Goal: Information Seeking & Learning: Compare options

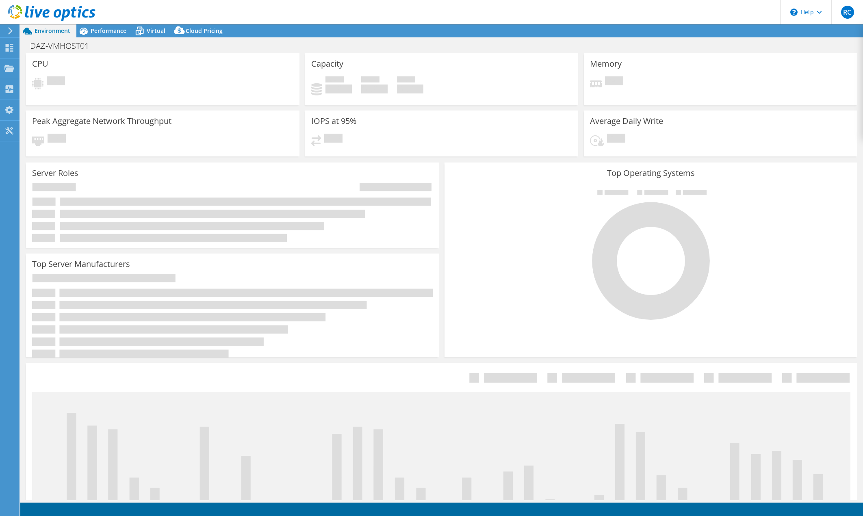
select select "USD"
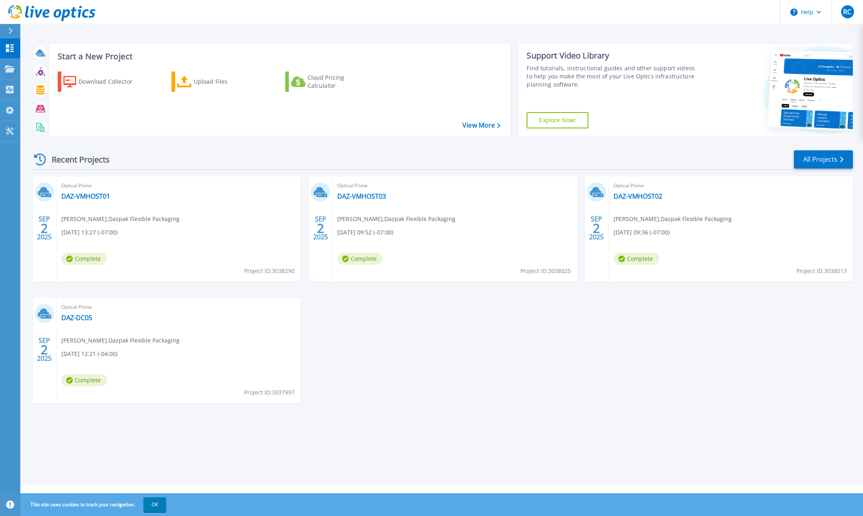
click at [193, 217] on div "Optical Prime DAZ-VMHOST01 Rheian [PERSON_NAME] , Dazpak Flexible Packaging [DA…" at bounding box center [178, 228] width 244 height 105
click at [88, 193] on link "DAZ-VMHOST01" at bounding box center [85, 196] width 49 height 8
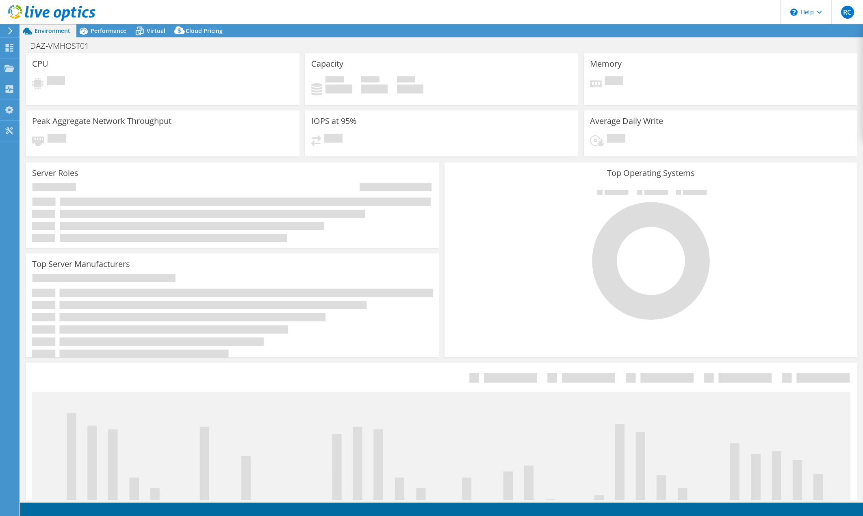
select select "USD"
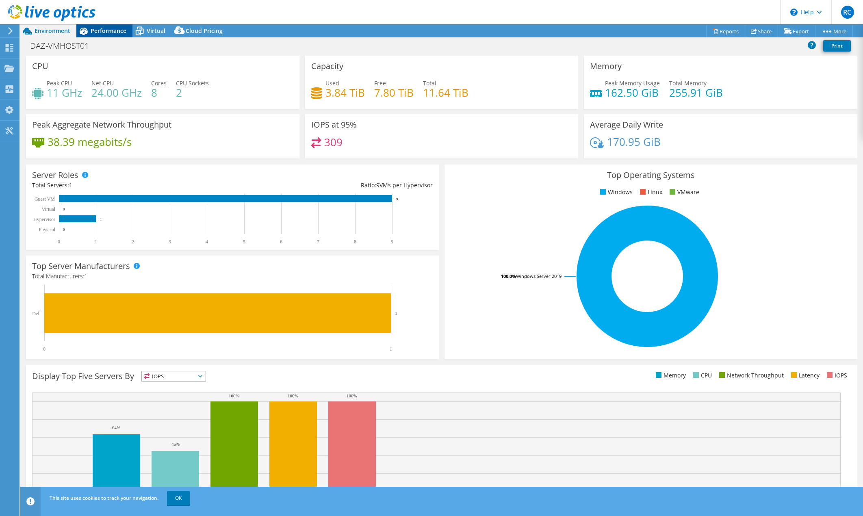
click at [104, 33] on span "Performance" at bounding box center [109, 31] width 36 height 8
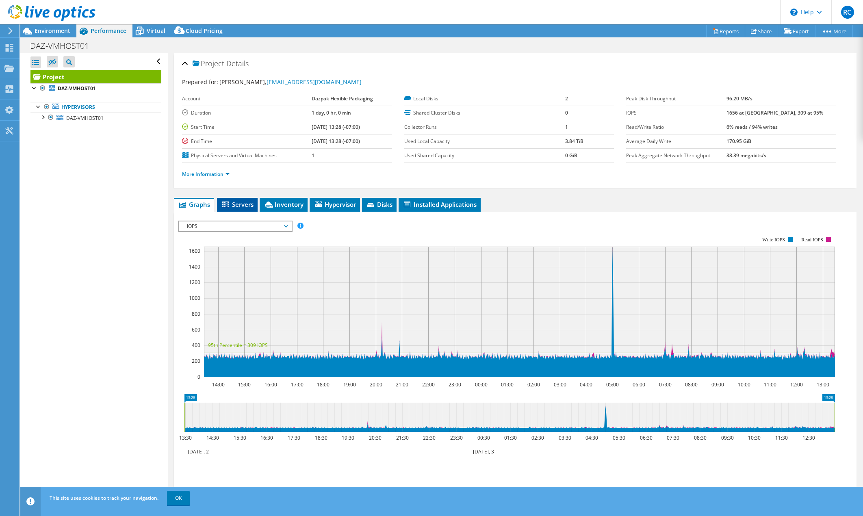
click at [240, 208] on span "Servers" at bounding box center [237, 204] width 32 height 8
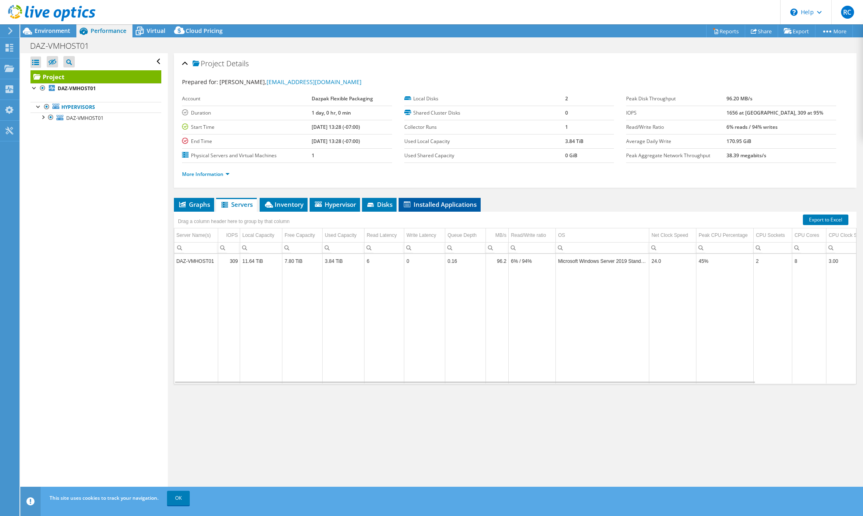
click at [433, 201] on span "Installed Applications" at bounding box center [440, 204] width 74 height 8
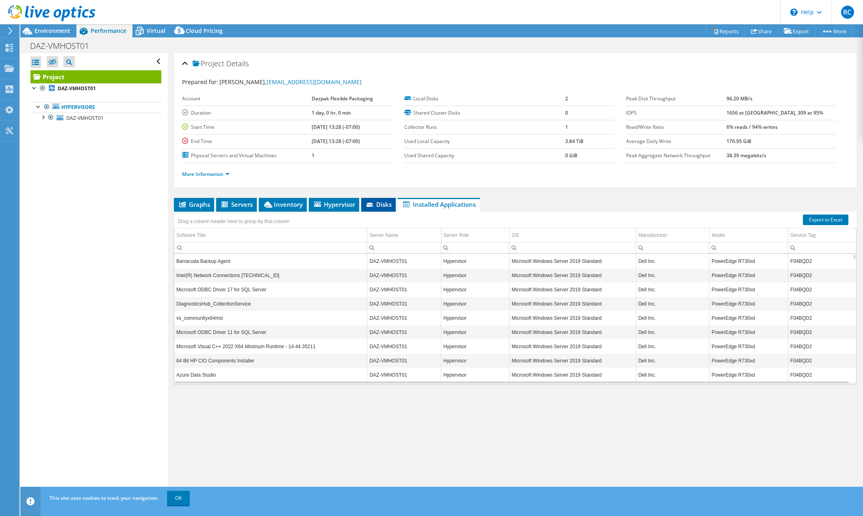
click at [382, 200] on li "Disks" at bounding box center [378, 205] width 35 height 14
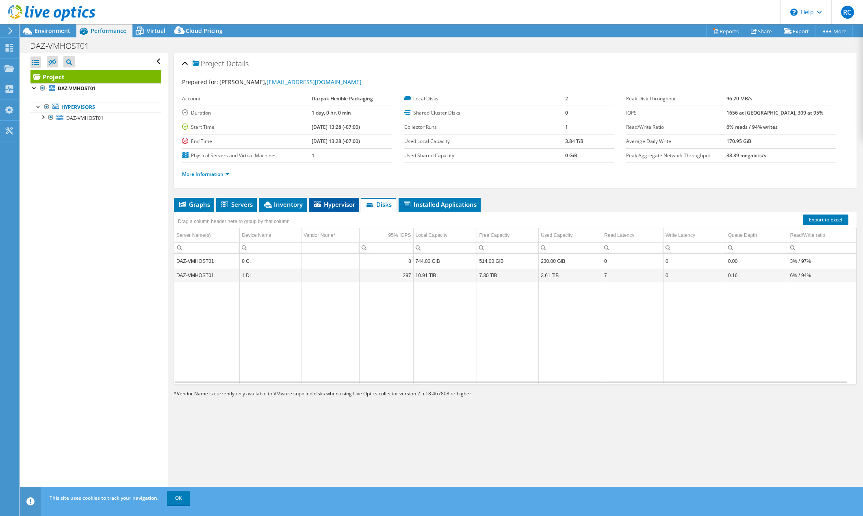
click at [330, 204] on span "Hypervisor" at bounding box center [334, 204] width 42 height 8
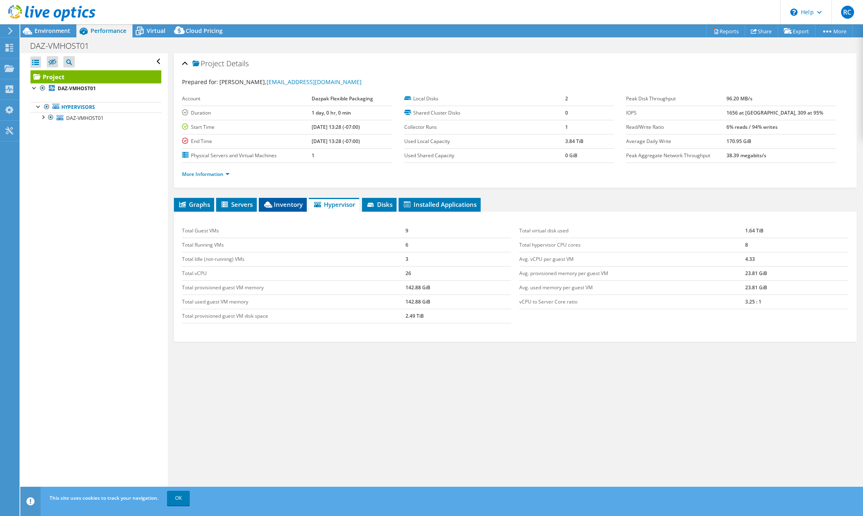
click at [279, 207] on span "Inventory" at bounding box center [283, 204] width 40 height 8
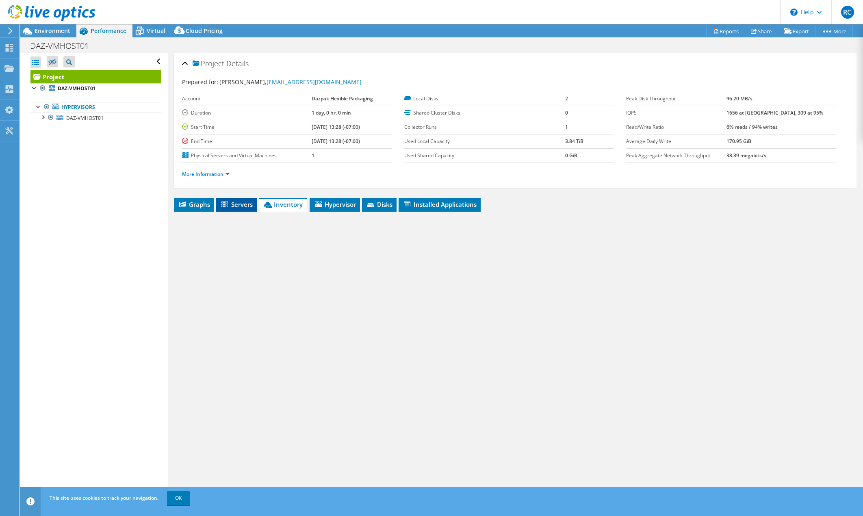
click at [241, 207] on span "Servers" at bounding box center [236, 204] width 32 height 8
click at [192, 202] on span "Graphs" at bounding box center [194, 204] width 32 height 8
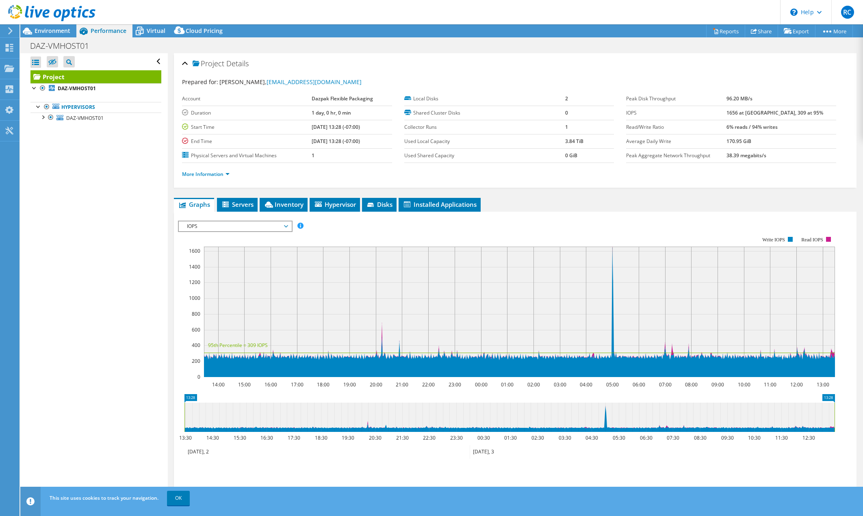
click at [112, 40] on div "DAZ-VMHOST01 Print" at bounding box center [441, 45] width 842 height 15
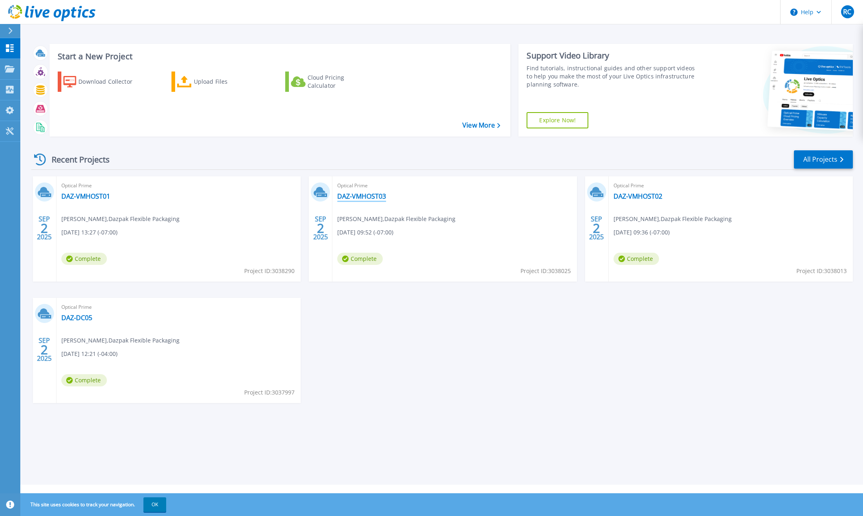
click at [366, 200] on link "DAZ-VMHOST03" at bounding box center [361, 196] width 49 height 8
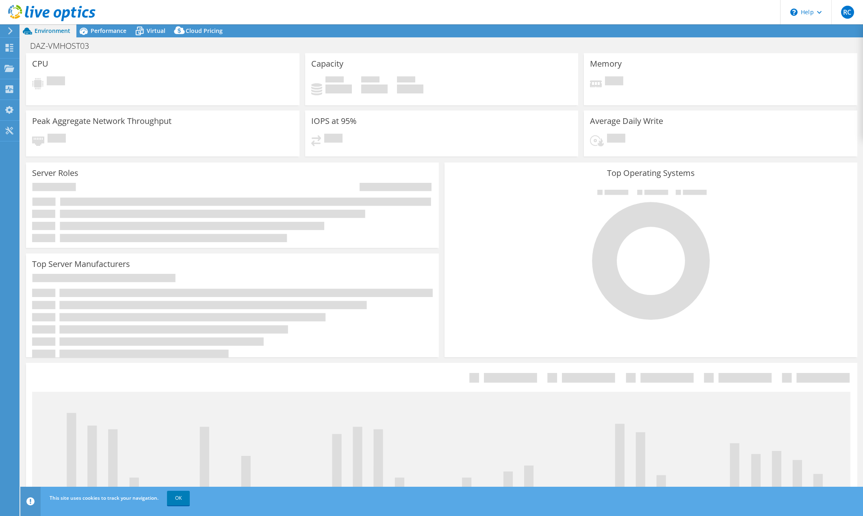
select select "USD"
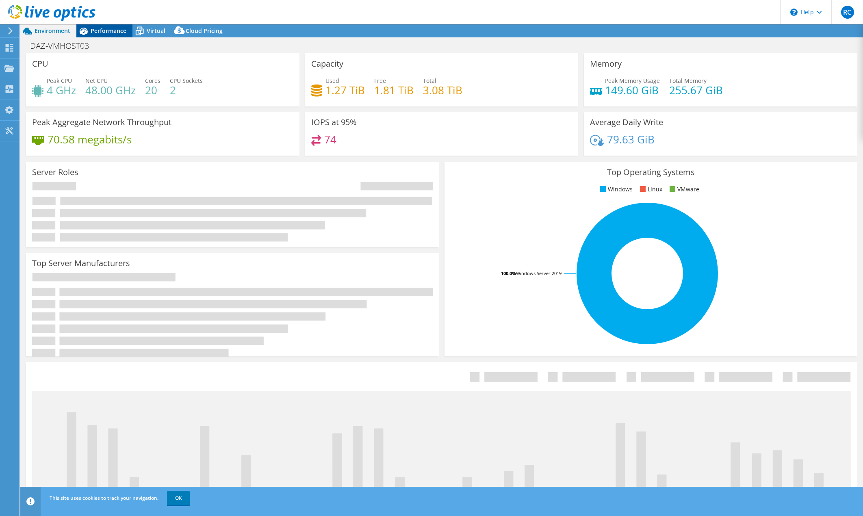
click at [115, 35] on div "Performance" at bounding box center [104, 30] width 56 height 13
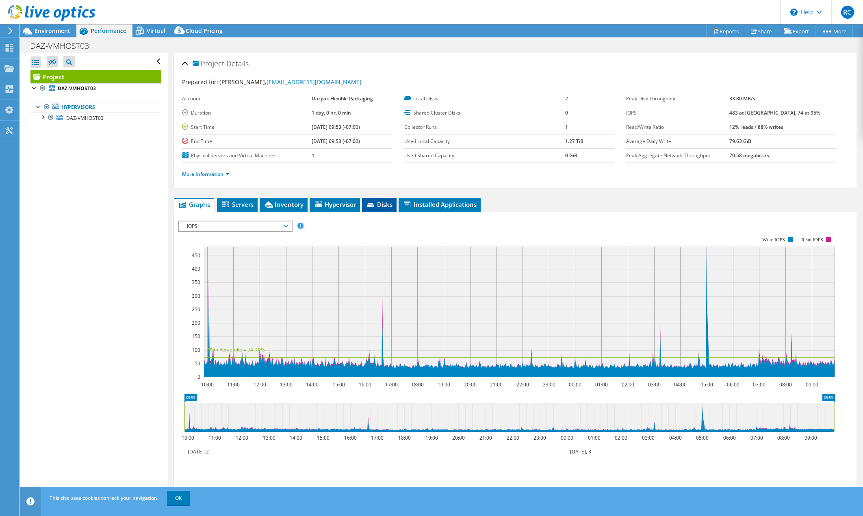
click at [387, 202] on span "Disks" at bounding box center [379, 204] width 26 height 8
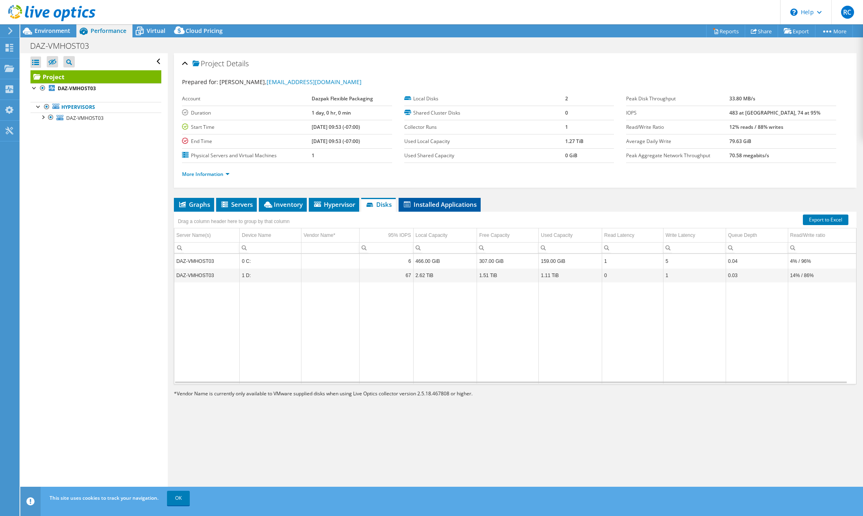
click at [415, 201] on span "Installed Applications" at bounding box center [440, 204] width 74 height 8
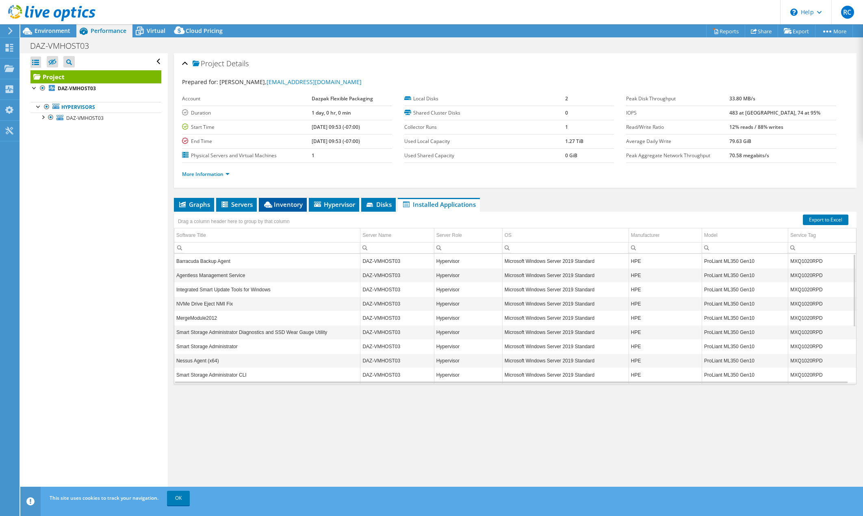
click at [299, 204] on span "Inventory" at bounding box center [283, 204] width 40 height 8
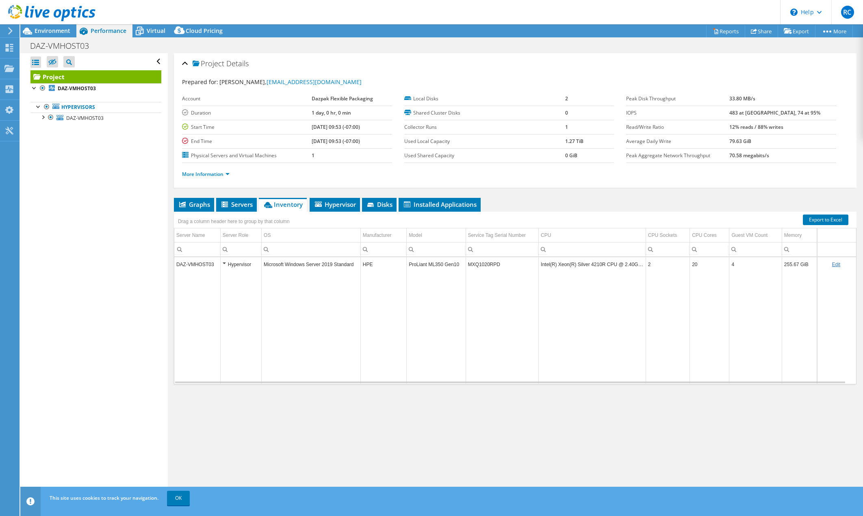
click at [242, 197] on div "Project Details Prepared for: Rheian Cunanan, rcunanan@dazpak.com Account Dazpa…" at bounding box center [515, 276] width 695 height 447
click at [234, 200] on li "Servers" at bounding box center [236, 205] width 41 height 14
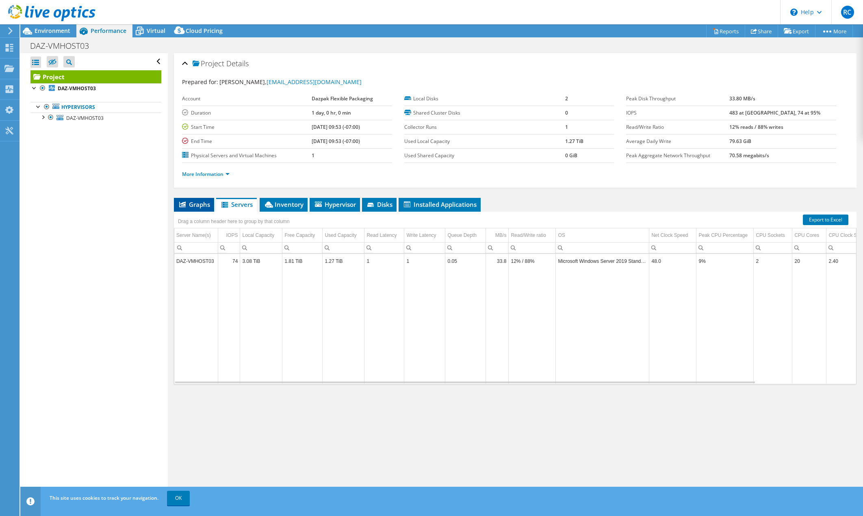
click at [179, 199] on li "Graphs" at bounding box center [194, 205] width 40 height 14
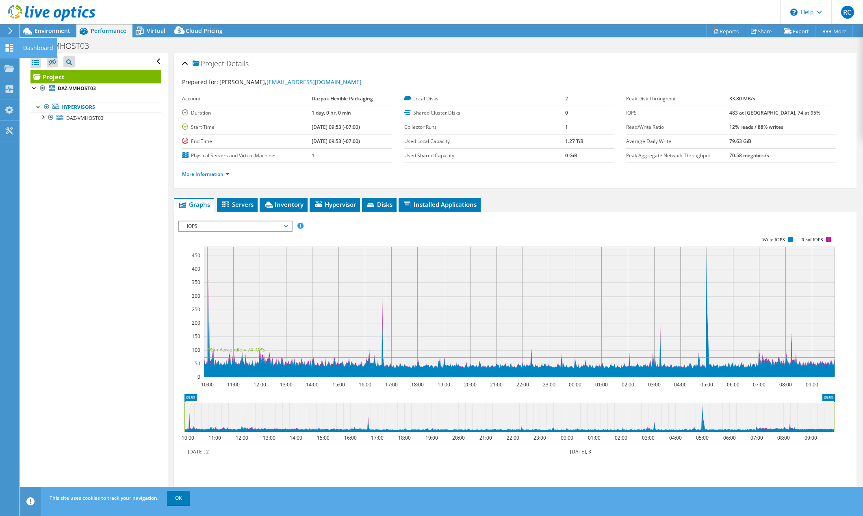
click at [9, 49] on icon at bounding box center [9, 48] width 10 height 8
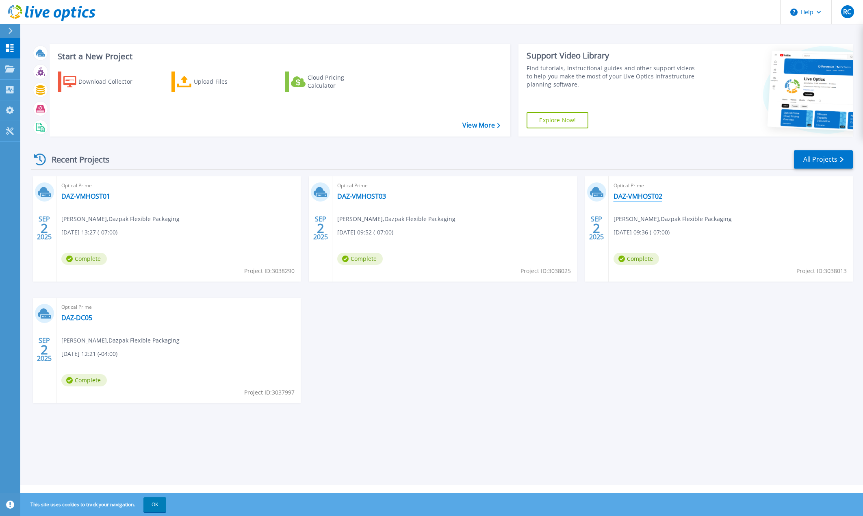
click at [628, 196] on link "DAZ-VMHOST02" at bounding box center [637, 196] width 49 height 8
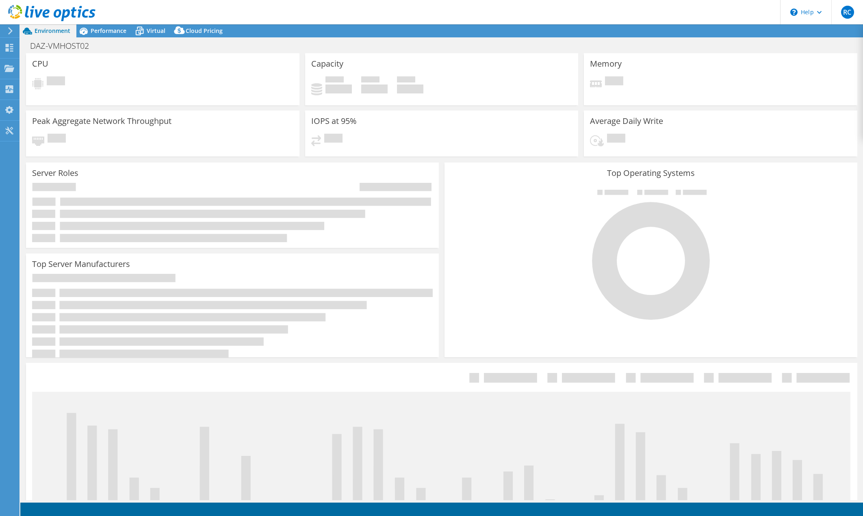
select select "USD"
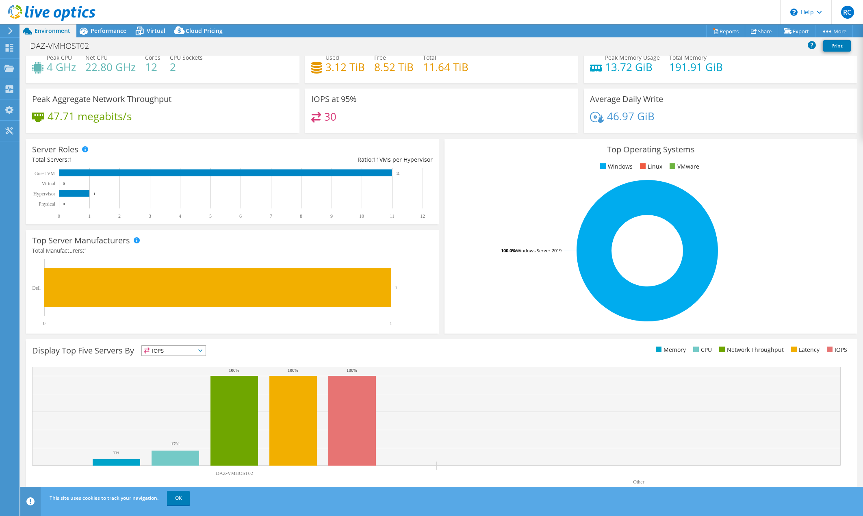
scroll to position [26, 0]
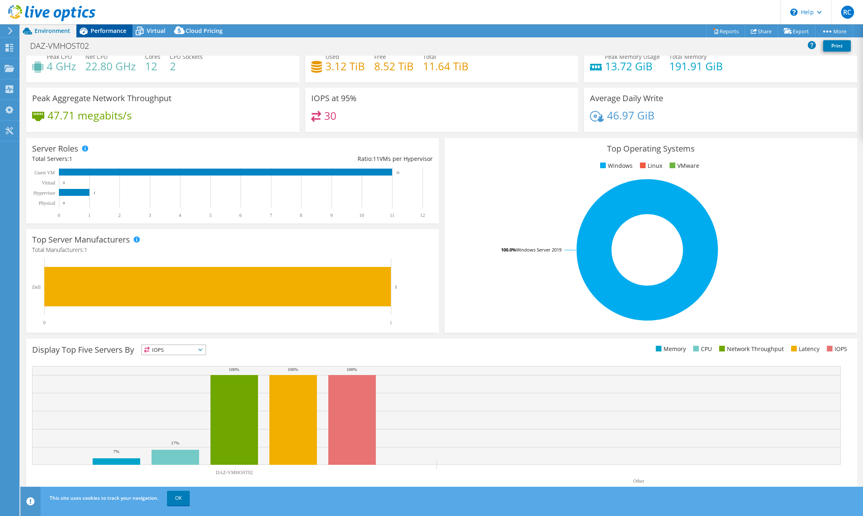
click at [130, 34] on div "Performance" at bounding box center [104, 30] width 56 height 13
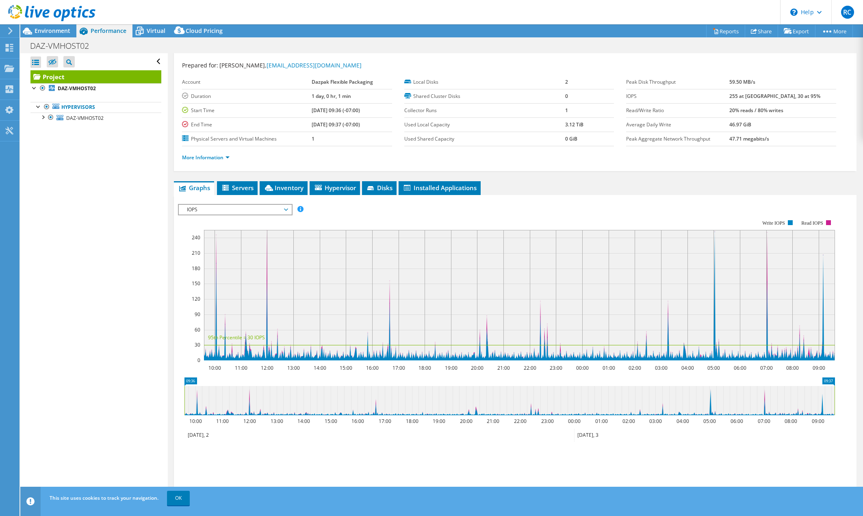
scroll to position [54, 0]
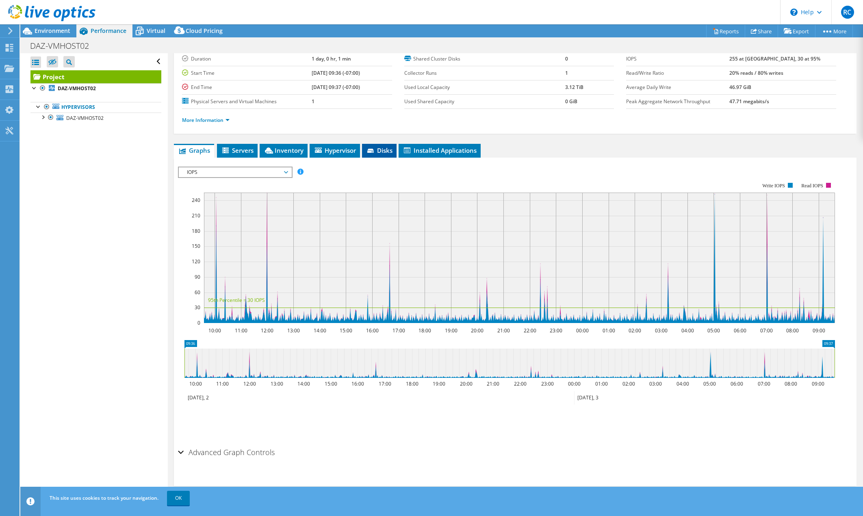
click at [378, 144] on li "Disks" at bounding box center [379, 151] width 35 height 14
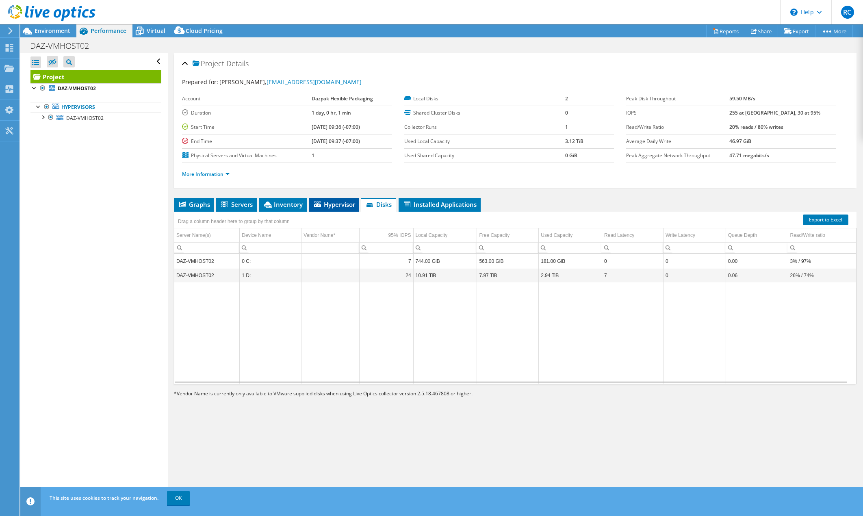
click at [324, 206] on span "Hypervisor" at bounding box center [334, 204] width 42 height 8
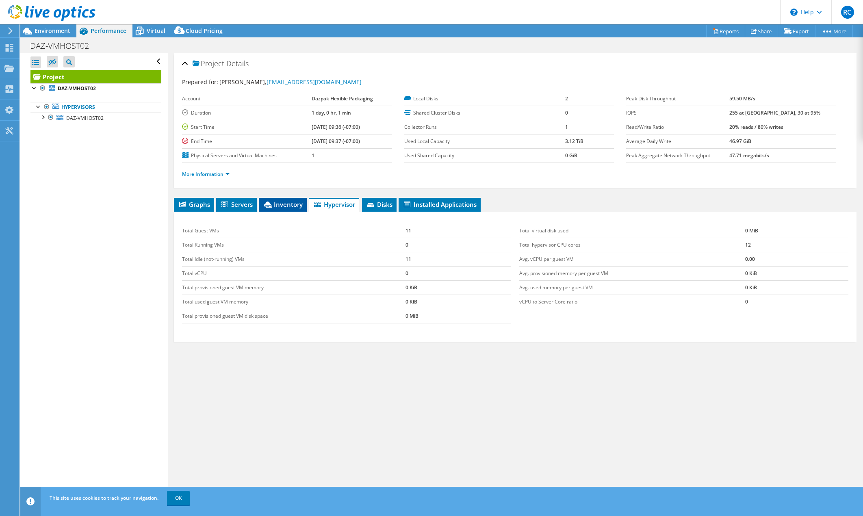
click at [276, 204] on span "Inventory" at bounding box center [283, 204] width 40 height 8
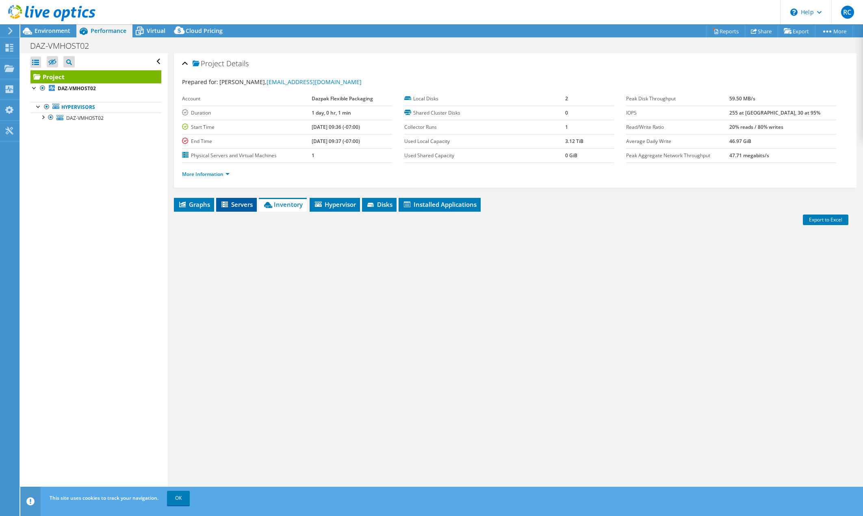
click at [233, 201] on span "Servers" at bounding box center [236, 204] width 32 height 8
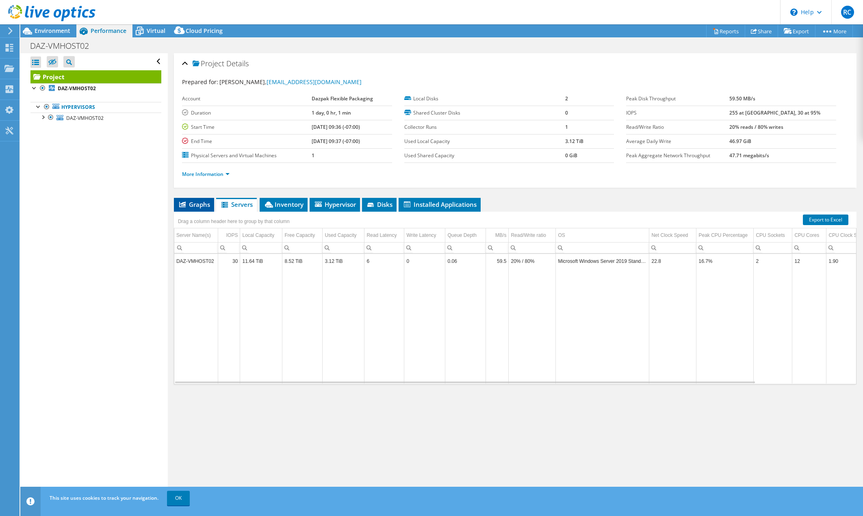
click at [190, 201] on span "Graphs" at bounding box center [194, 204] width 32 height 8
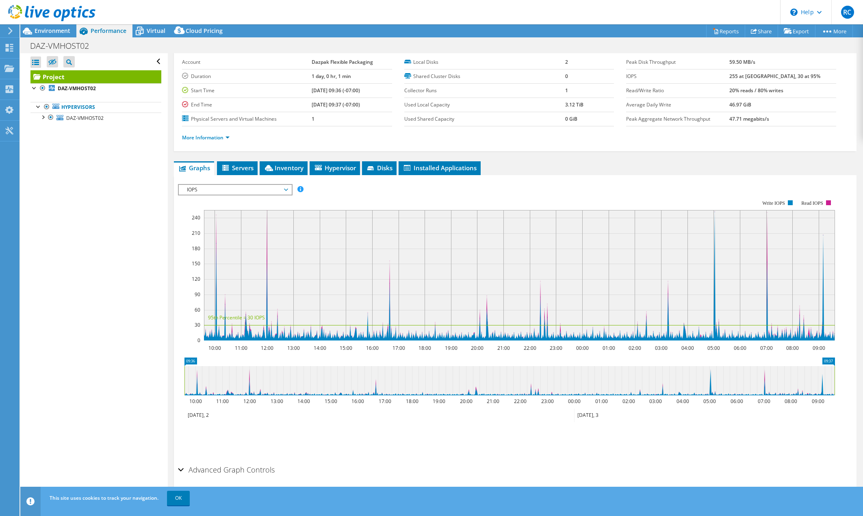
scroll to position [54, 0]
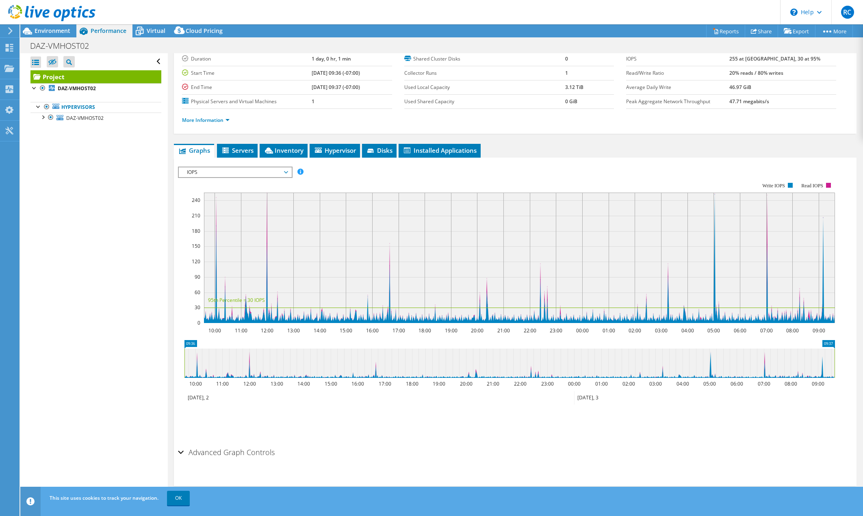
click at [278, 169] on span "IOPS" at bounding box center [235, 172] width 104 height 10
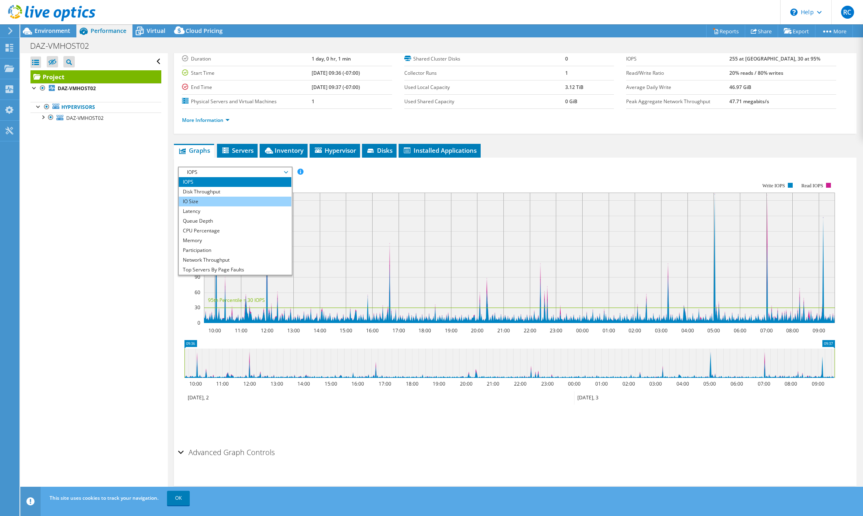
click at [266, 198] on li "IO Size" at bounding box center [235, 202] width 113 height 10
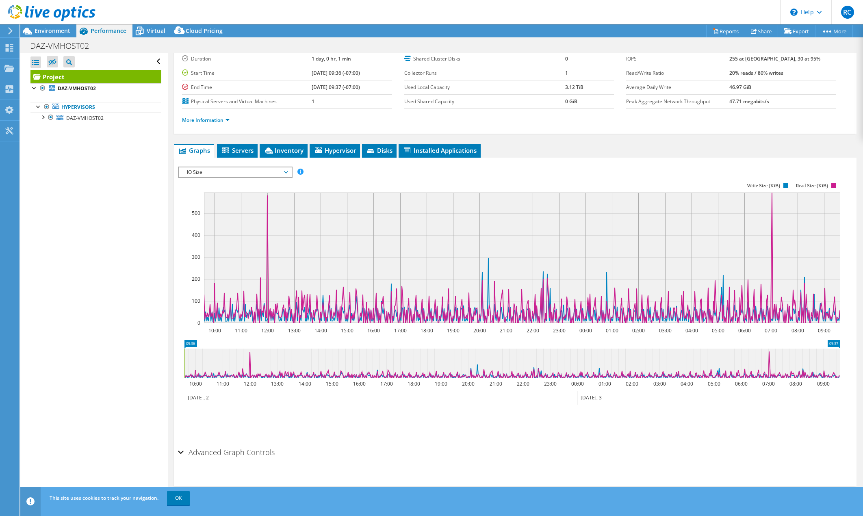
click at [285, 169] on span "IO Size" at bounding box center [235, 172] width 104 height 10
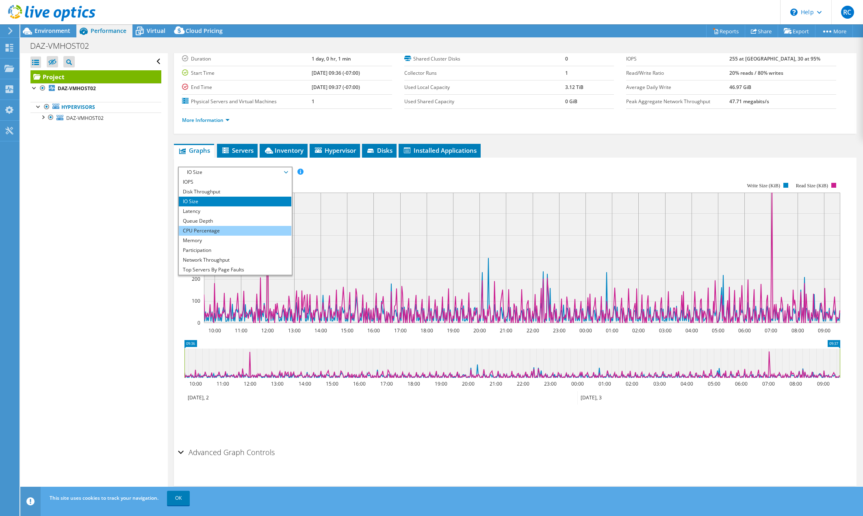
click at [267, 227] on li "CPU Percentage" at bounding box center [235, 231] width 113 height 10
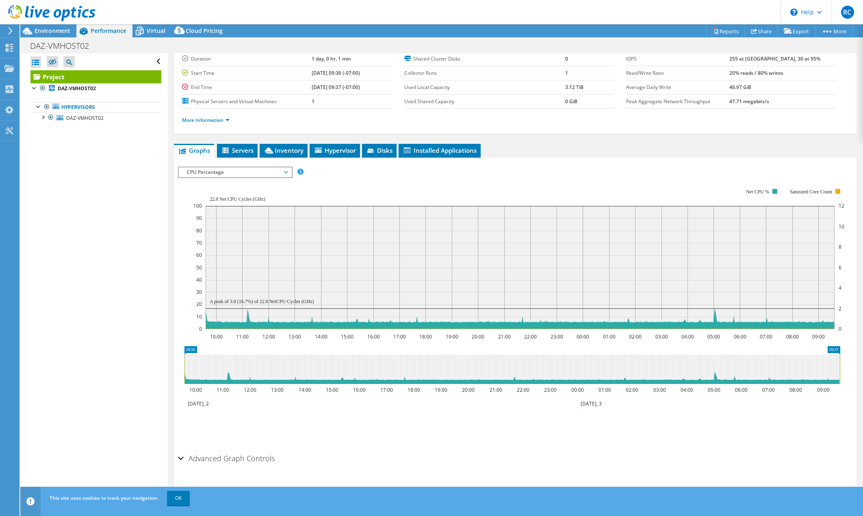
click at [275, 172] on span "CPU Percentage" at bounding box center [235, 172] width 104 height 10
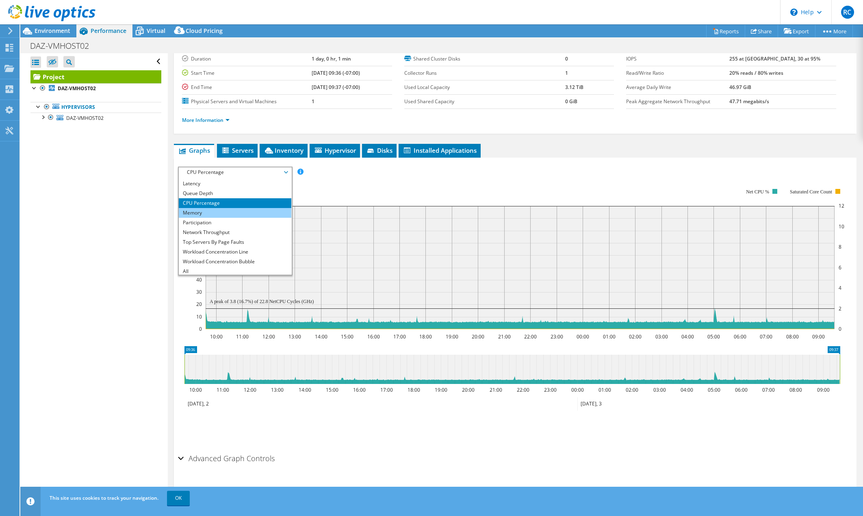
scroll to position [29, 0]
click at [266, 210] on li "Memory" at bounding box center [235, 211] width 113 height 10
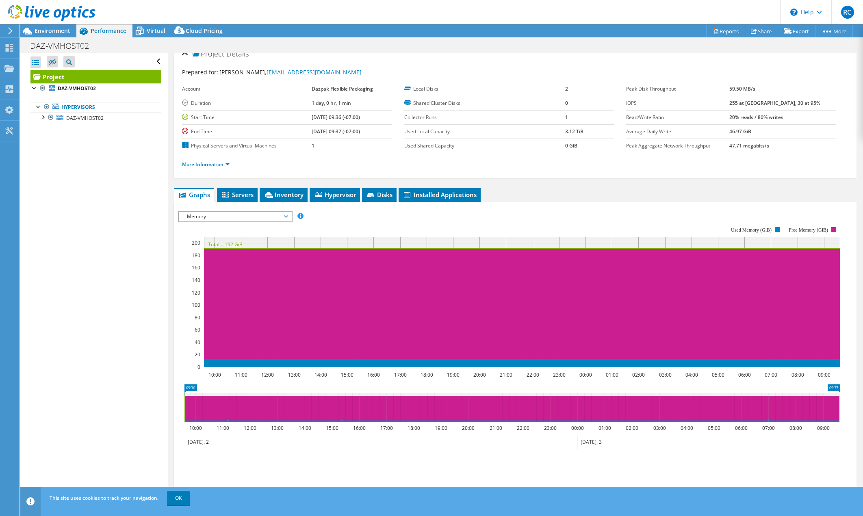
scroll to position [0, 0]
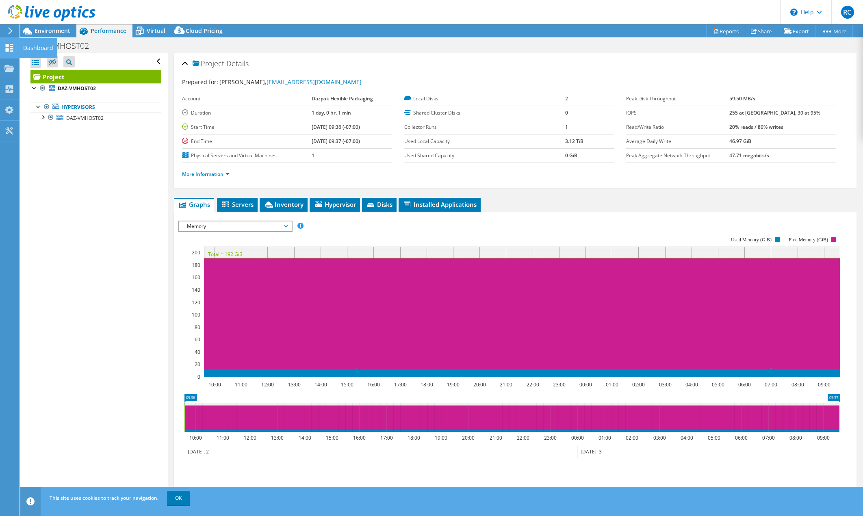
click at [31, 47] on div "Dashboard" at bounding box center [38, 48] width 38 height 20
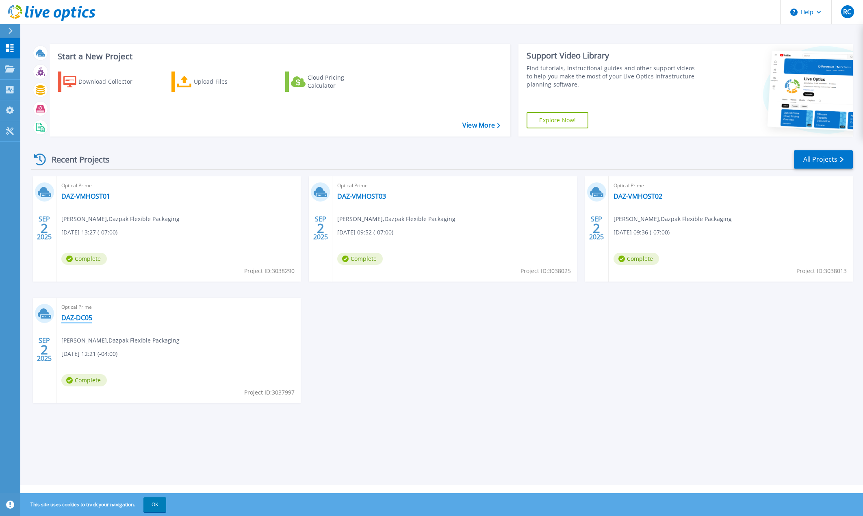
click at [87, 320] on link "DAZ-DC05" at bounding box center [76, 318] width 31 height 8
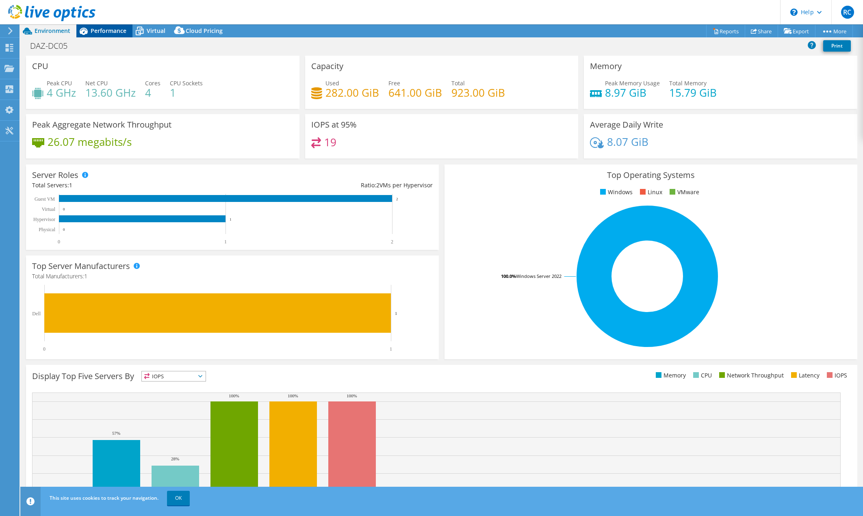
click at [115, 32] on span "Performance" at bounding box center [109, 31] width 36 height 8
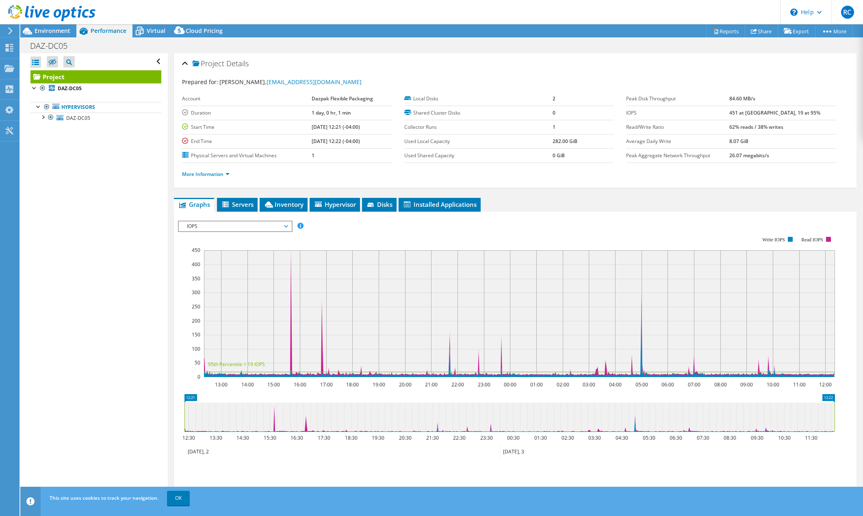
click at [223, 222] on span "IOPS" at bounding box center [235, 226] width 104 height 10
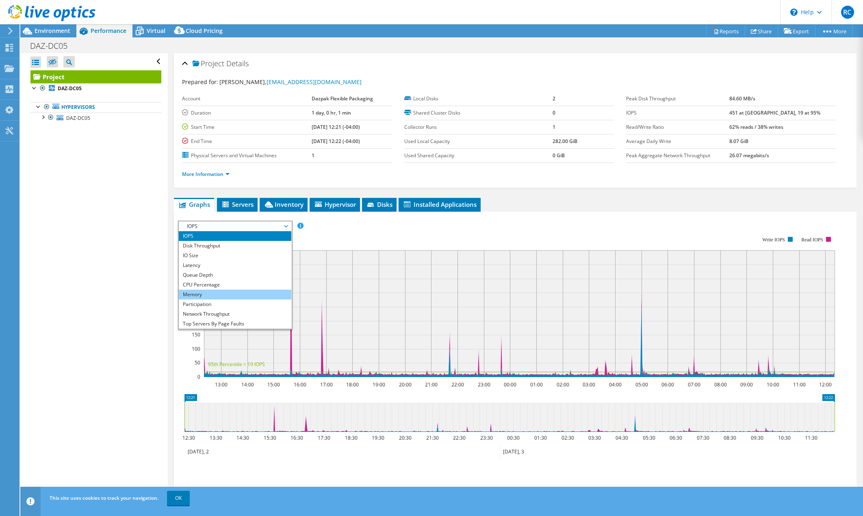
click at [227, 293] on li "Memory" at bounding box center [235, 295] width 113 height 10
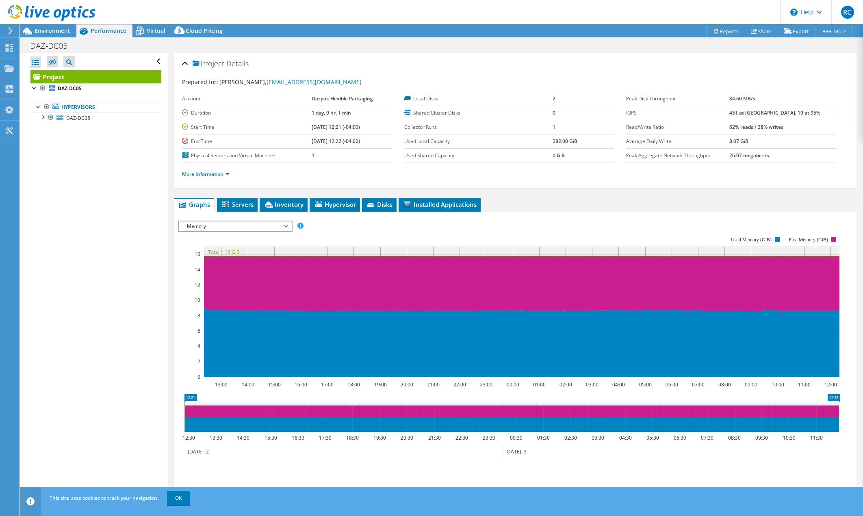
click at [212, 227] on span "Memory" at bounding box center [235, 226] width 104 height 10
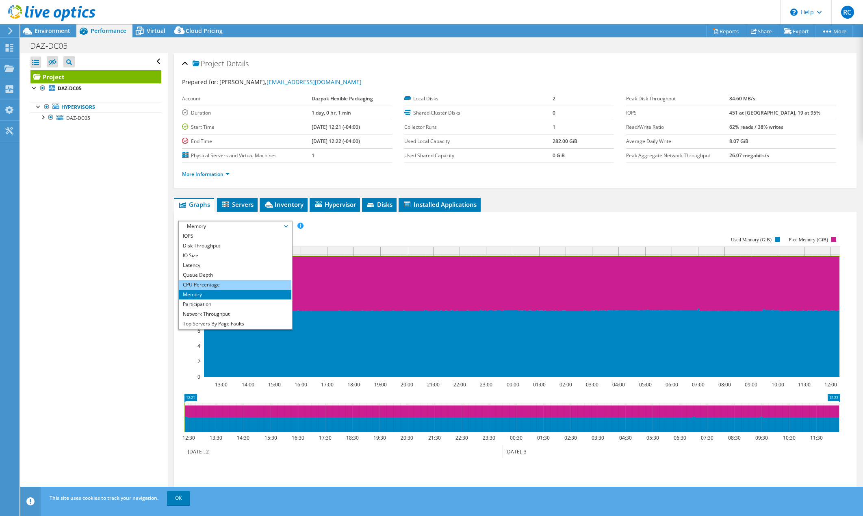
click at [219, 283] on li "CPU Percentage" at bounding box center [235, 285] width 113 height 10
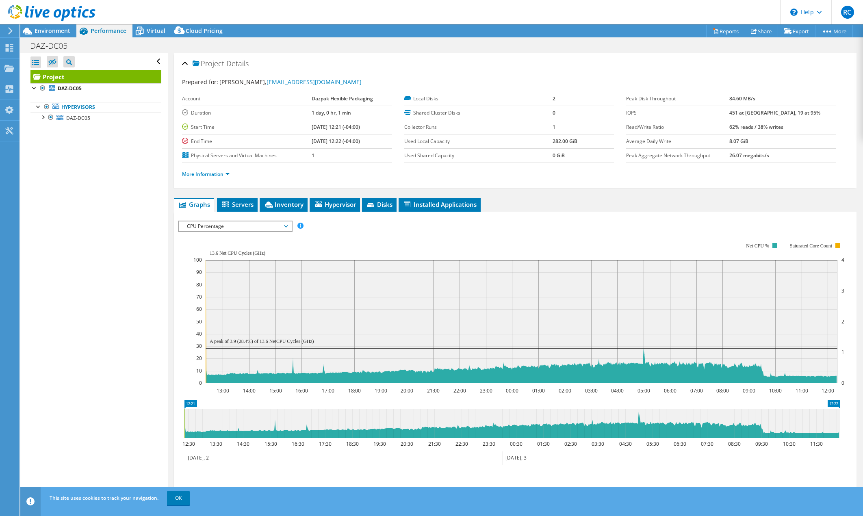
click at [217, 232] on rect at bounding box center [518, 313] width 651 height 162
click at [222, 226] on span "CPU Percentage" at bounding box center [235, 226] width 104 height 10
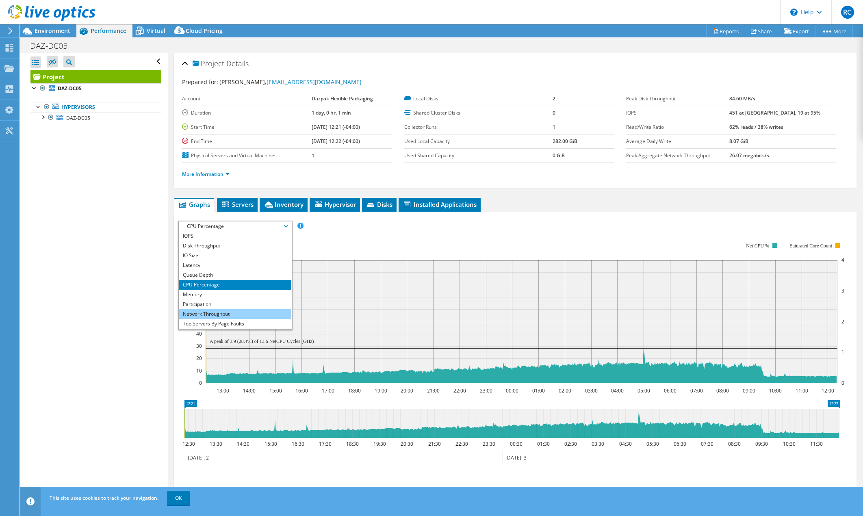
click at [233, 314] on li "Network Throughput" at bounding box center [235, 314] width 113 height 10
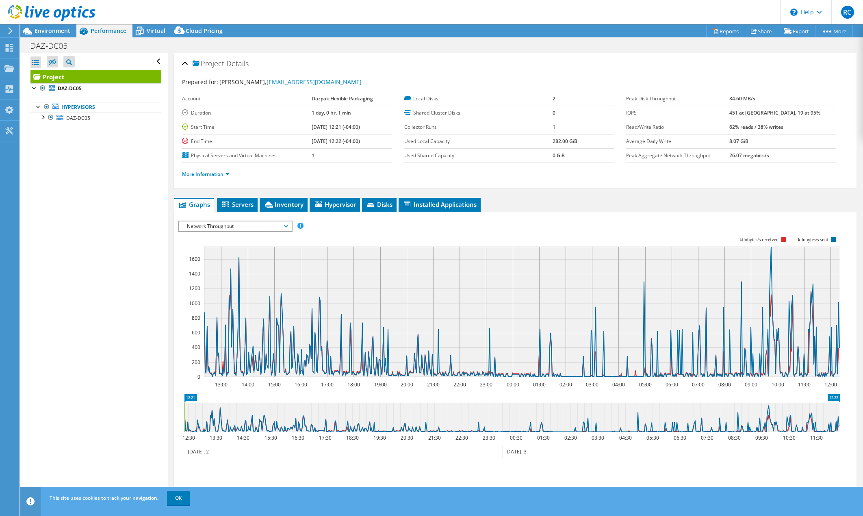
click at [232, 229] on span "Network Throughput" at bounding box center [235, 226] width 104 height 10
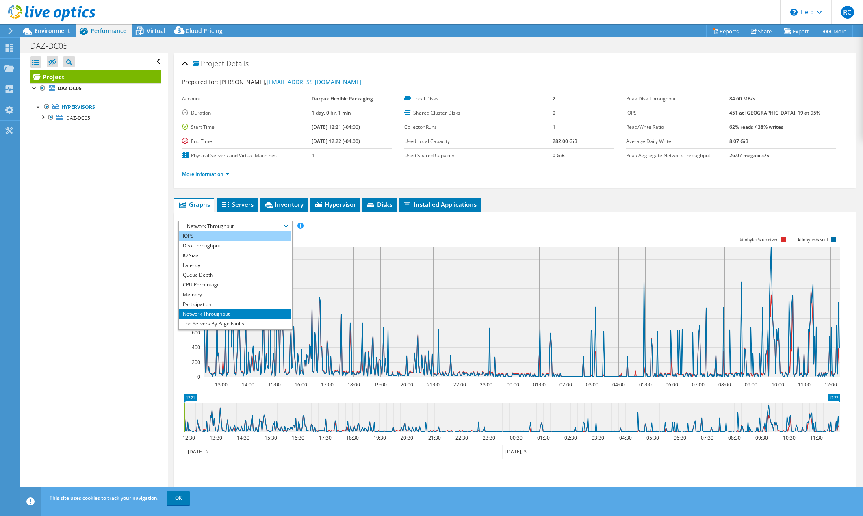
click at [234, 236] on li "IOPS" at bounding box center [235, 236] width 113 height 10
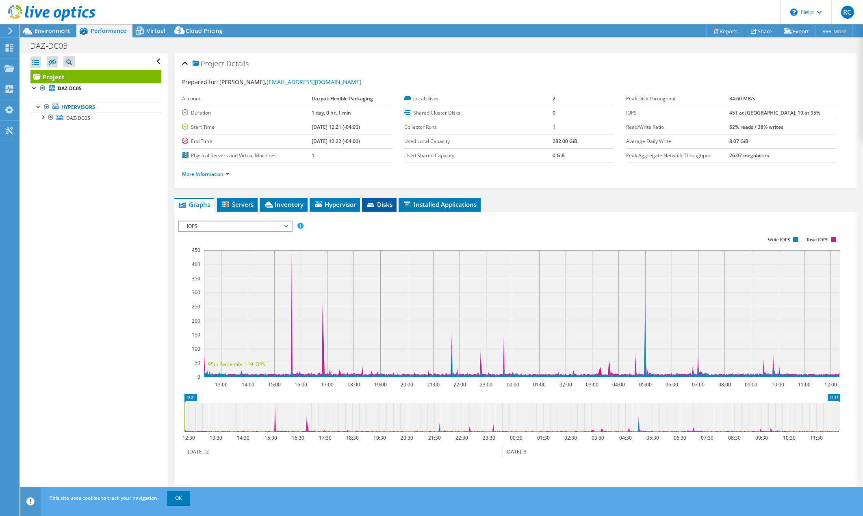
click at [383, 205] on span "Disks" at bounding box center [379, 204] width 26 height 8
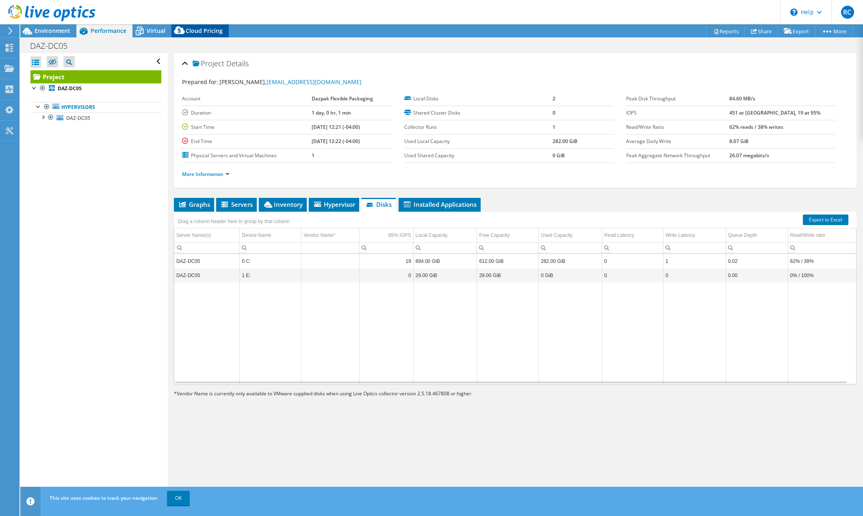
click at [203, 33] on span "Cloud Pricing" at bounding box center [204, 31] width 37 height 8
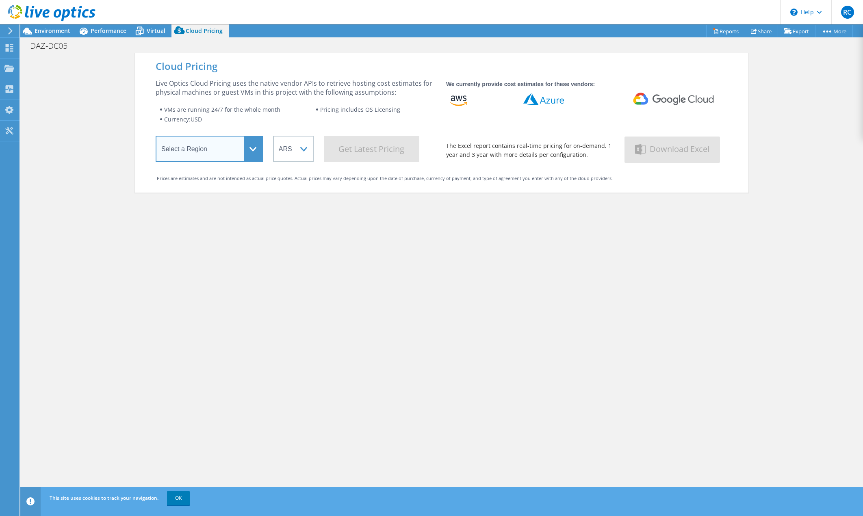
click at [226, 157] on select "Select a Region [GEOGRAPHIC_DATA] ([GEOGRAPHIC_DATA]) [GEOGRAPHIC_DATA] ([GEOGR…" at bounding box center [209, 149] width 107 height 26
select select "USEast"
click at [156, 137] on select "Select a Region [GEOGRAPHIC_DATA] ([GEOGRAPHIC_DATA]) [GEOGRAPHIC_DATA] ([GEOGR…" at bounding box center [209, 149] width 107 height 26
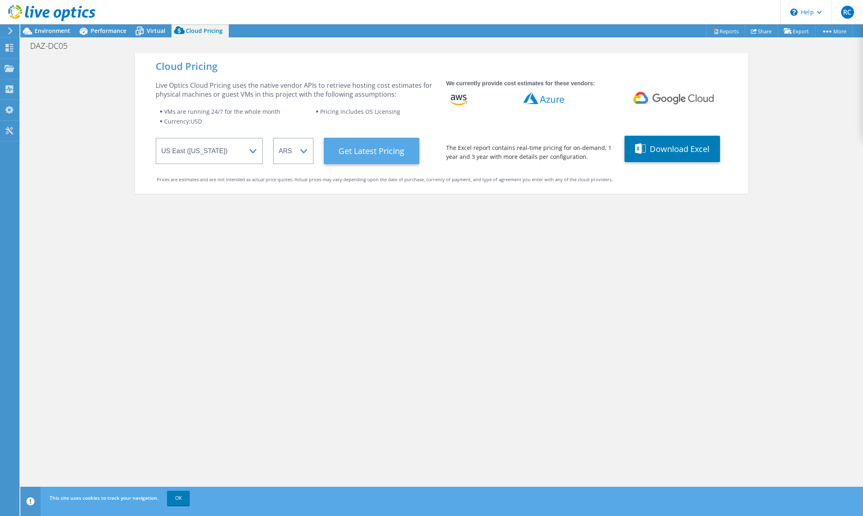
click at [355, 152] on Latest "Get Latest Pricing" at bounding box center [371, 151] width 95 height 26
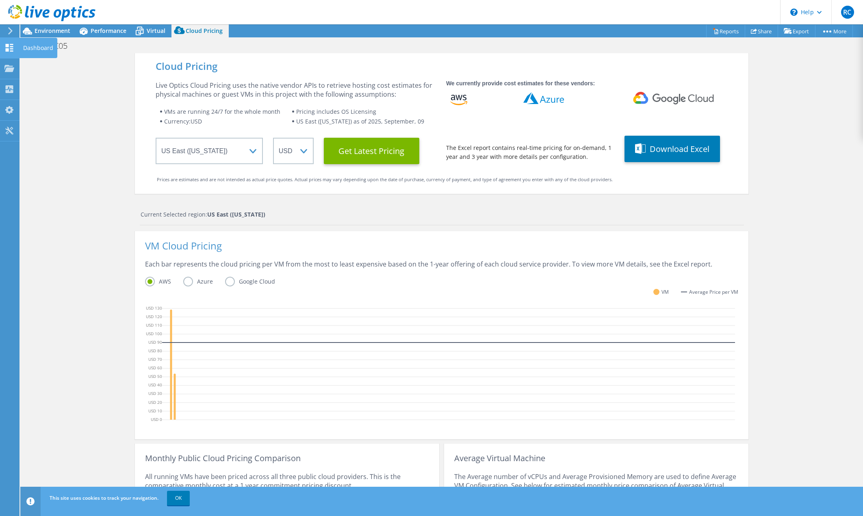
click at [8, 48] on use at bounding box center [10, 48] width 8 height 8
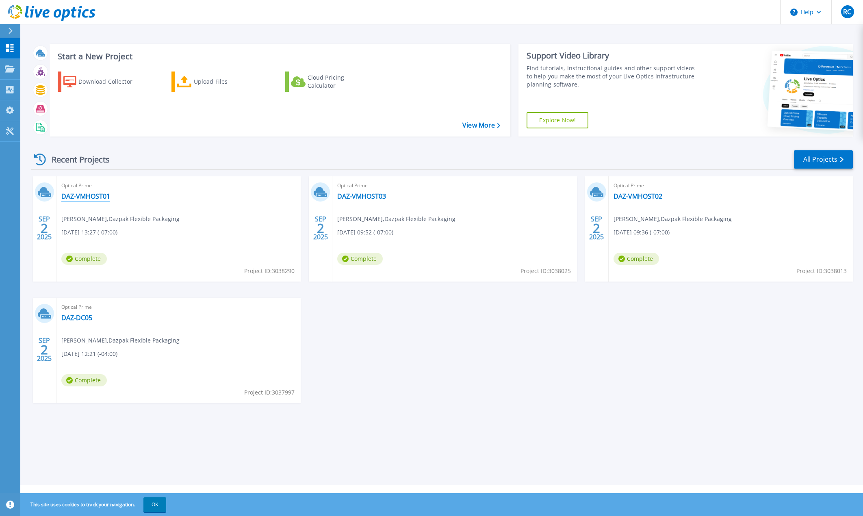
click at [93, 193] on link "DAZ-VMHOST01" at bounding box center [85, 196] width 49 height 8
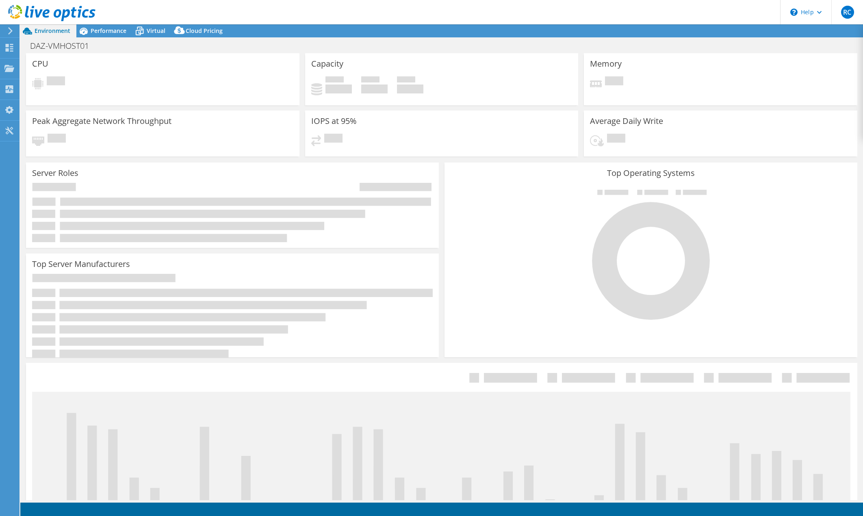
select select "USD"
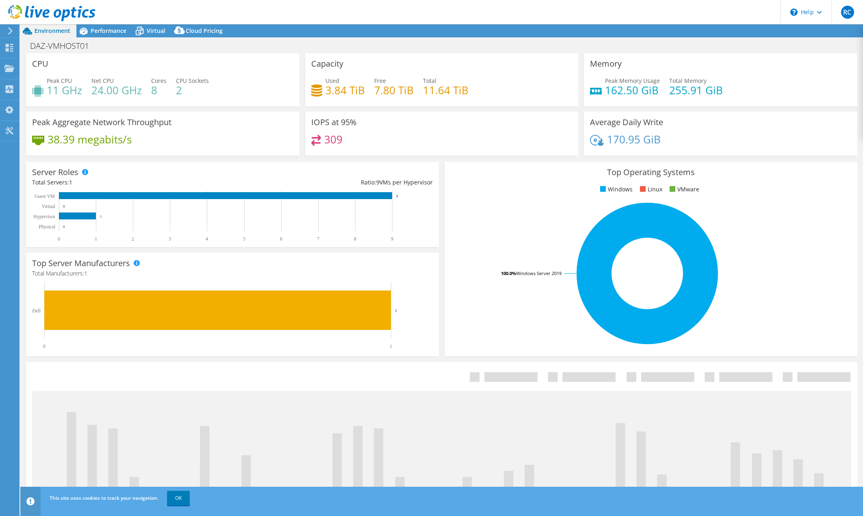
click at [223, 39] on div "DAZ-VMHOST01 Print" at bounding box center [441, 45] width 842 height 15
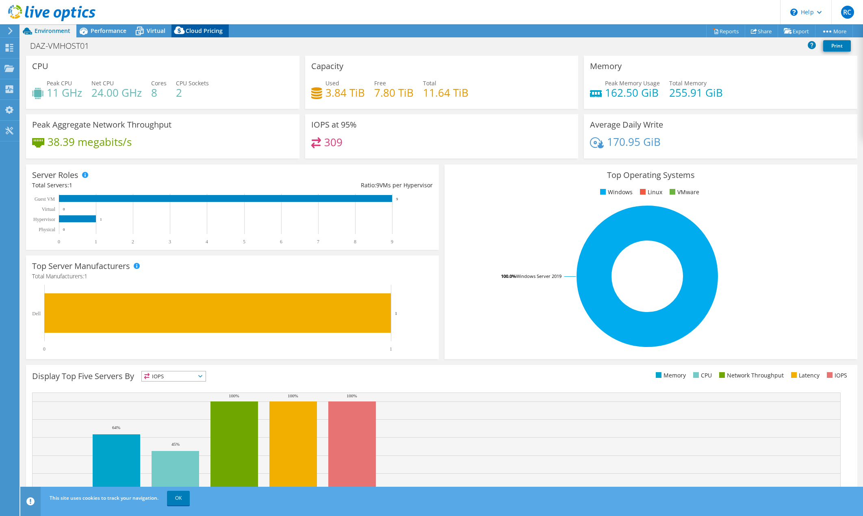
click at [221, 34] on div "Cloud Pricing" at bounding box center [199, 30] width 57 height 13
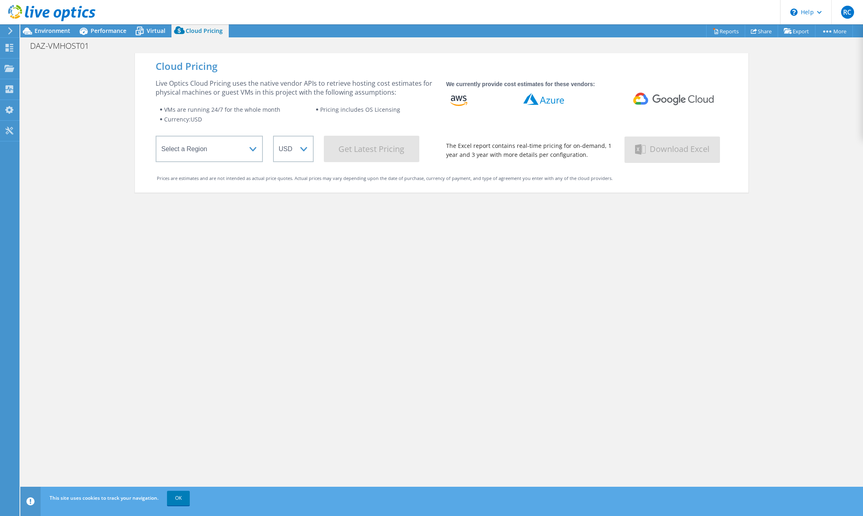
click at [255, 163] on div "Cloud Pricing Live Optics Cloud Pricing uses the native vendor APIs to retrieve…" at bounding box center [441, 122] width 613 height 139
click at [255, 149] on select "Select a Region [GEOGRAPHIC_DATA] ([GEOGRAPHIC_DATA]) [GEOGRAPHIC_DATA] ([GEOGR…" at bounding box center [209, 149] width 107 height 26
select select "USEast"
click at [156, 137] on select "Select a Region [GEOGRAPHIC_DATA] ([GEOGRAPHIC_DATA]) [GEOGRAPHIC_DATA] ([GEOGR…" at bounding box center [209, 149] width 107 height 26
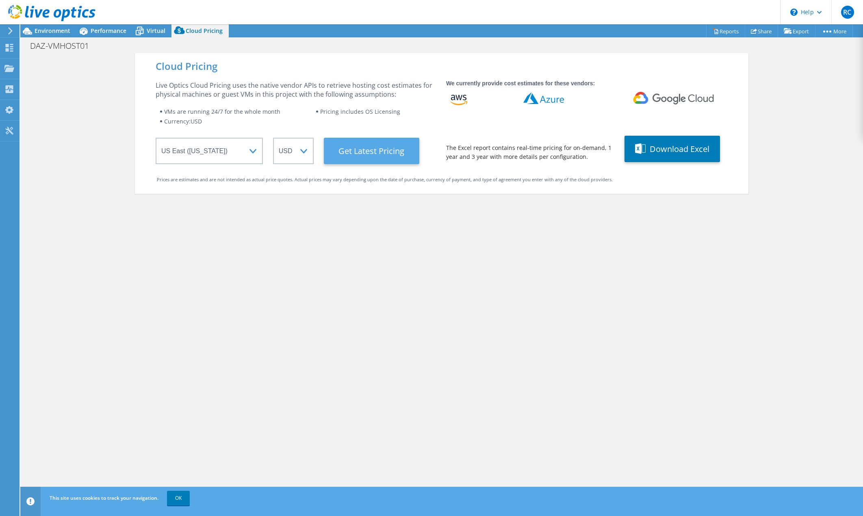
click at [363, 146] on Latest "Get Latest Pricing" at bounding box center [371, 151] width 95 height 26
